Goal: Transaction & Acquisition: Purchase product/service

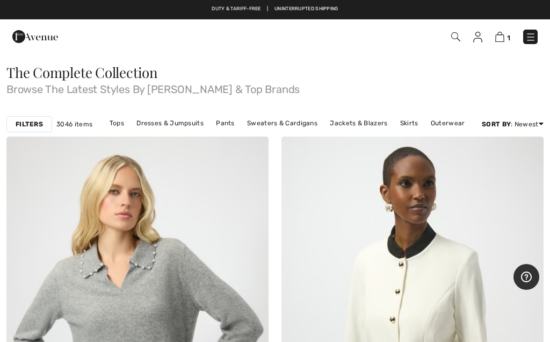
click at [287, 127] on link "Sweaters & Cardigans" at bounding box center [282, 123] width 81 height 14
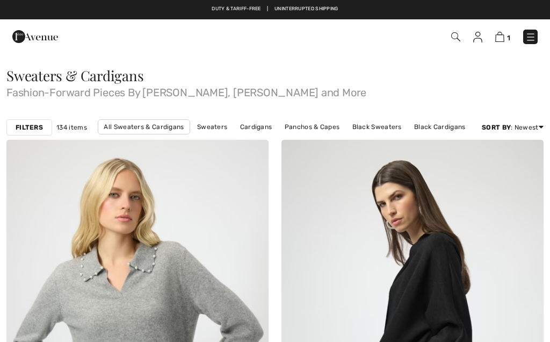
checkbox input "true"
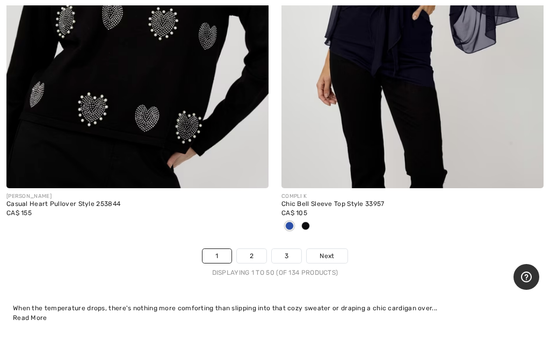
scroll to position [11455, 0]
click at [332, 250] on link "Next" at bounding box center [327, 255] width 40 height 14
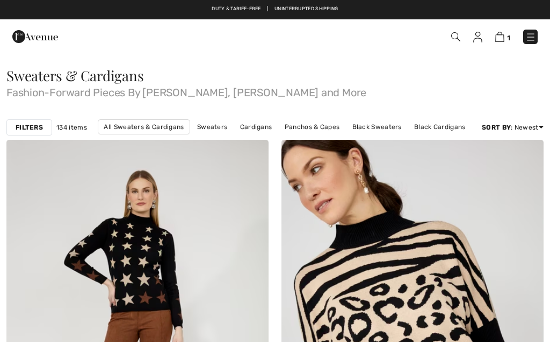
checkbox input "true"
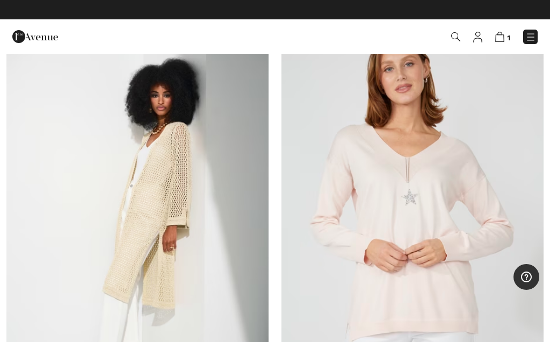
scroll to position [4212, 0]
click at [171, 211] on img at bounding box center [137, 220] width 262 height 393
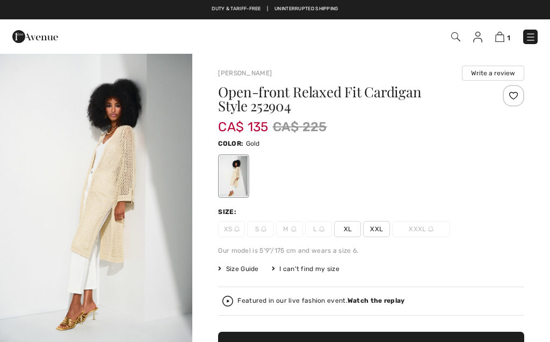
checkbox input "true"
click at [125, 219] on img "1 / 5" at bounding box center [96, 197] width 192 height 289
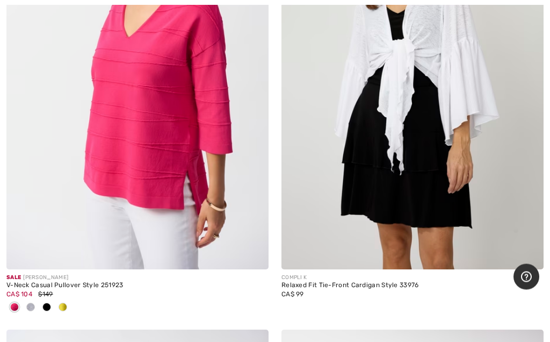
scroll to position [7546, 0]
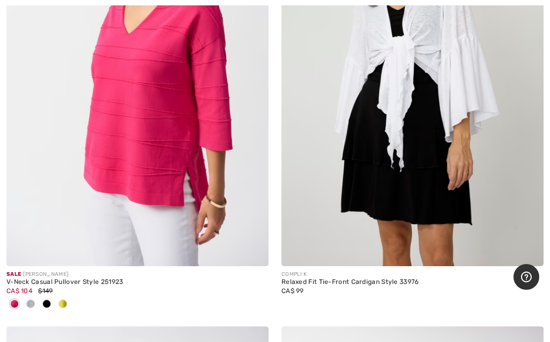
click at [162, 142] on img at bounding box center [137, 69] width 262 height 393
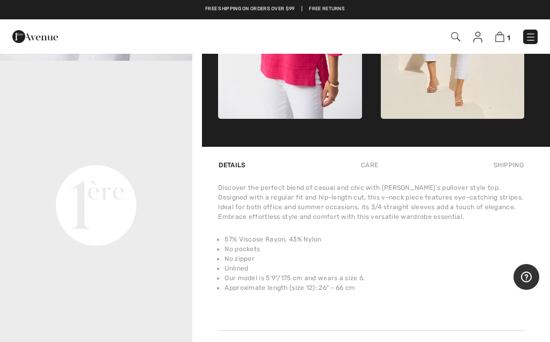
scroll to position [570, 0]
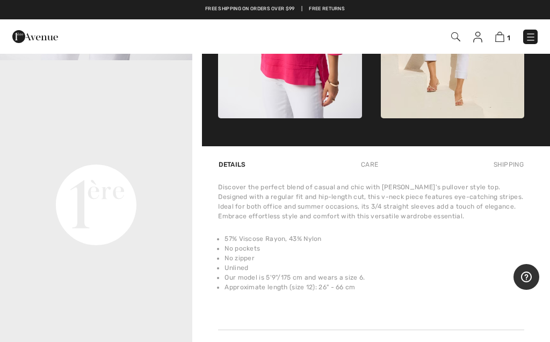
click at [103, 156] on video "Your browser does not support the video tag." at bounding box center [96, 108] width 192 height 96
